Goal: Ask a question: Seek information or help from site administrators or community

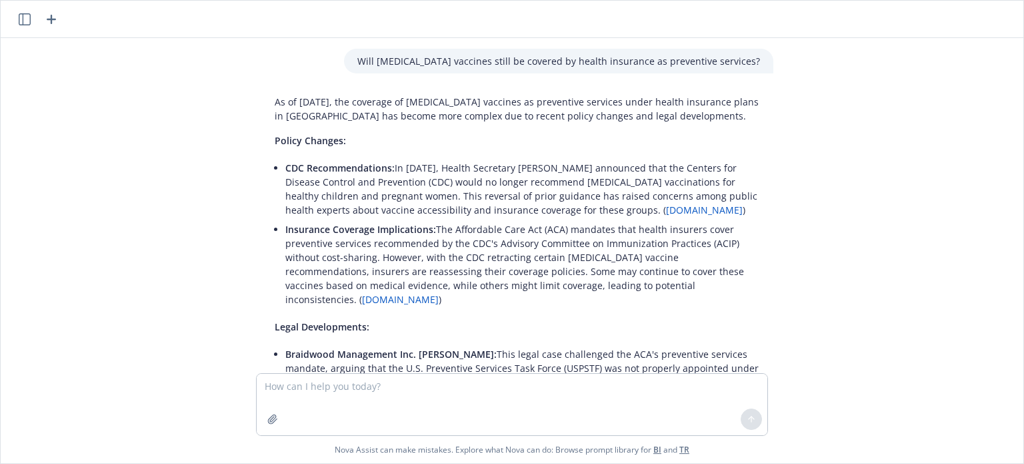
scroll to position [359, 0]
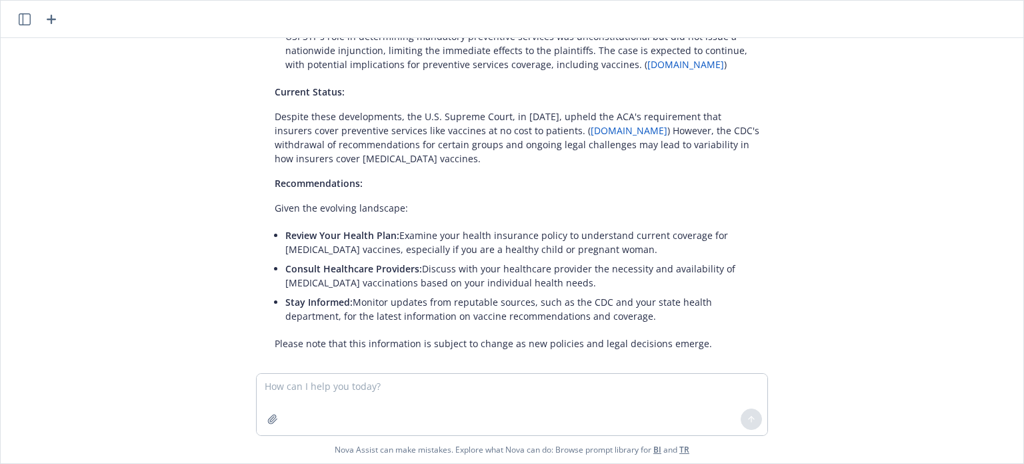
click at [51, 16] on icon "button" at bounding box center [51, 19] width 9 height 9
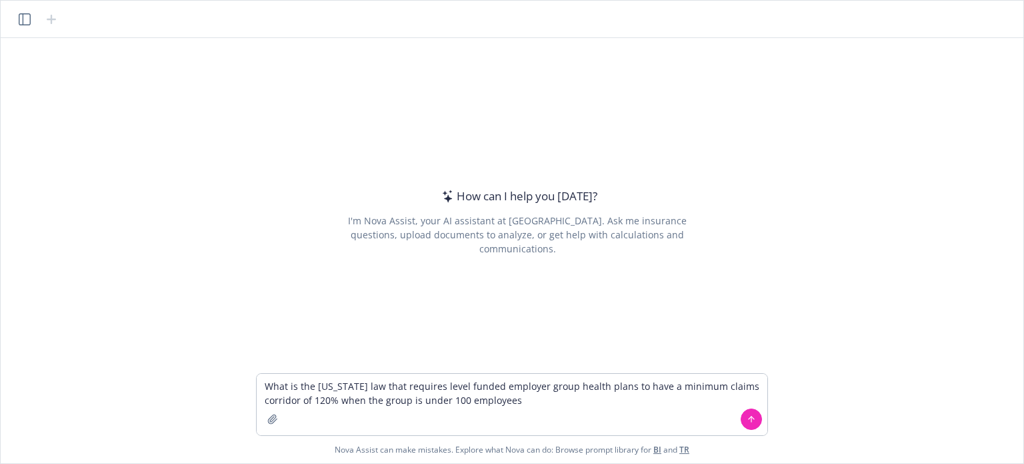
type textarea "What is the [US_STATE] law that requires level funded employer group health pla…"
